Goal: Information Seeking & Learning: Learn about a topic

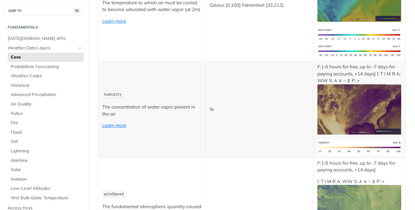
scroll to position [340, 0]
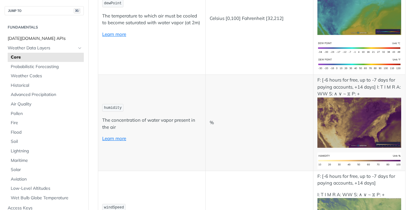
click at [38, 39] on span "[DATE][DOMAIN_NAME] APIs" at bounding box center [45, 39] width 75 height 6
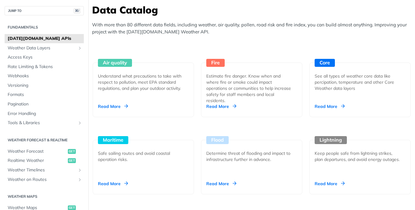
scroll to position [556, 0]
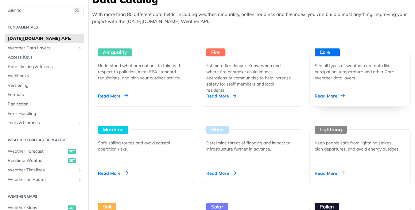
click at [324, 96] on div "Read More" at bounding box center [329, 96] width 30 height 6
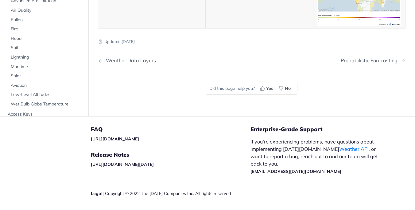
scroll to position [3332, 0]
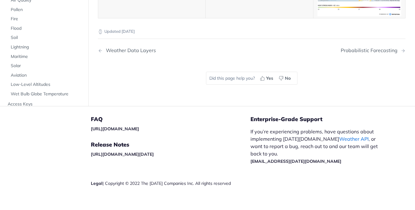
click at [339, 136] on link "Weather API" at bounding box center [353, 139] width 29 height 6
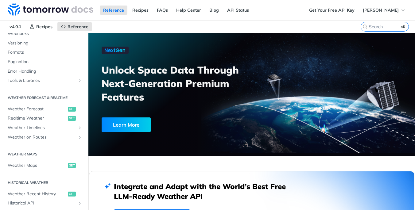
scroll to position [94, 0]
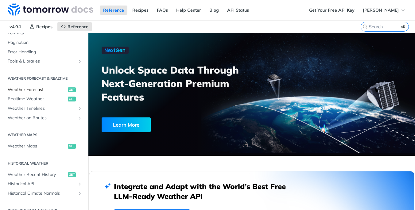
click at [33, 88] on span "Weather Forecast" at bounding box center [37, 90] width 59 height 6
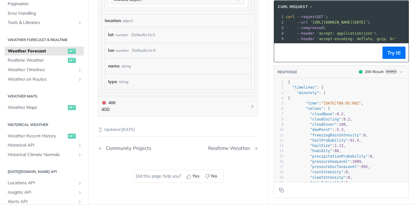
scroll to position [613, 0]
